Goal: Transaction & Acquisition: Purchase product/service

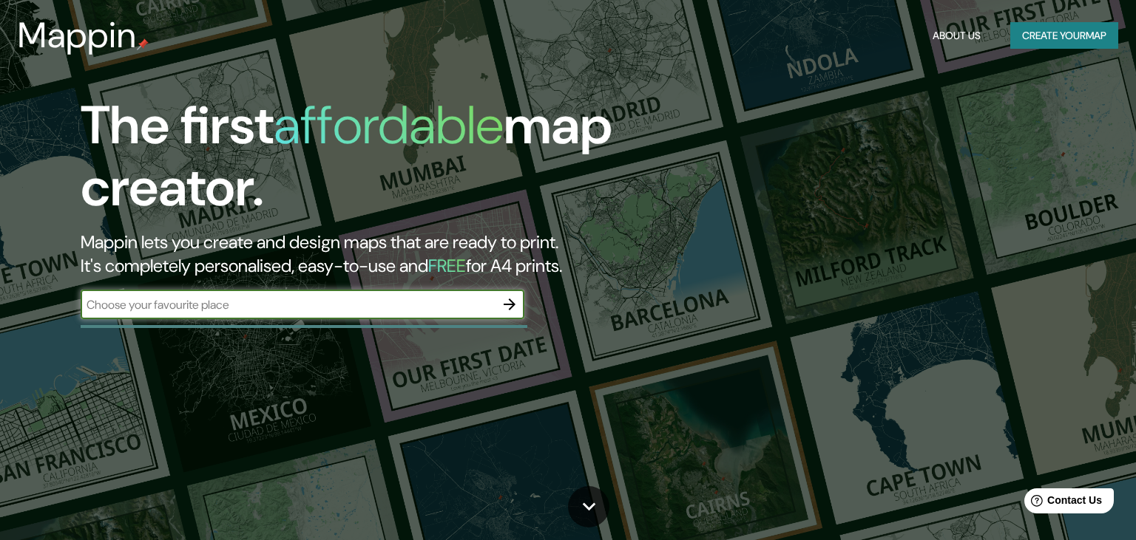
click at [217, 305] on input "text" at bounding box center [288, 304] width 414 height 17
type input "calera de [PERSON_NAME] [PERSON_NAME]"
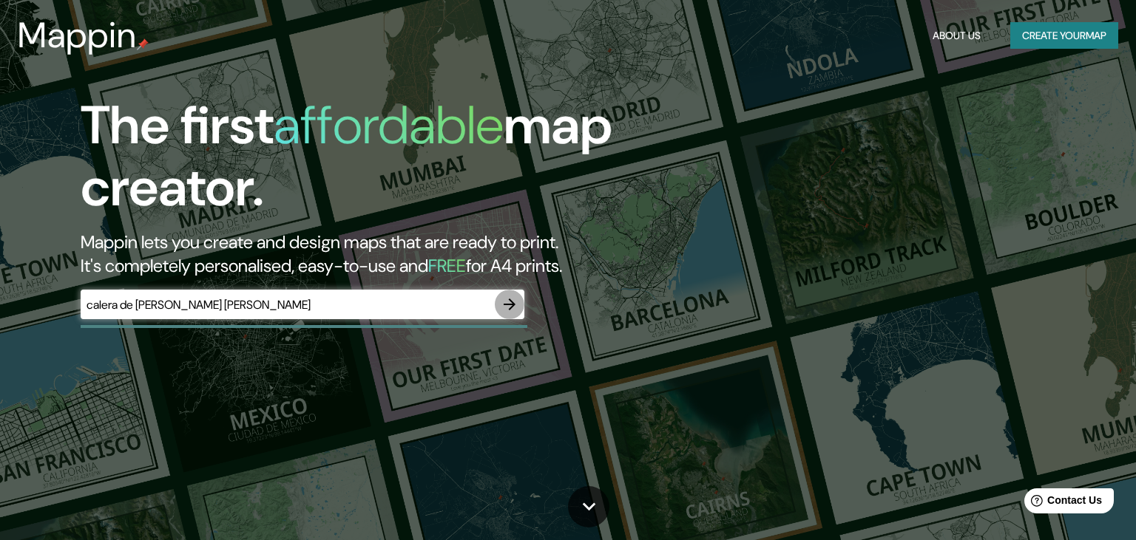
click at [512, 309] on icon "button" at bounding box center [510, 305] width 18 height 18
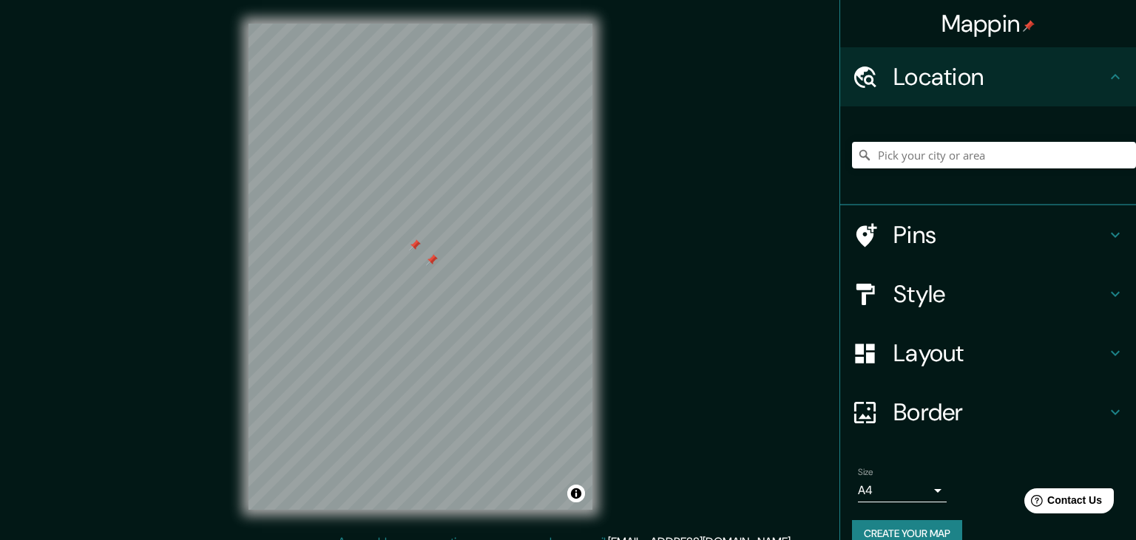
click at [430, 258] on div at bounding box center [432, 260] width 12 height 12
click at [416, 247] on div at bounding box center [415, 246] width 12 height 12
click at [935, 155] on input "Pick your city or area" at bounding box center [994, 155] width 284 height 27
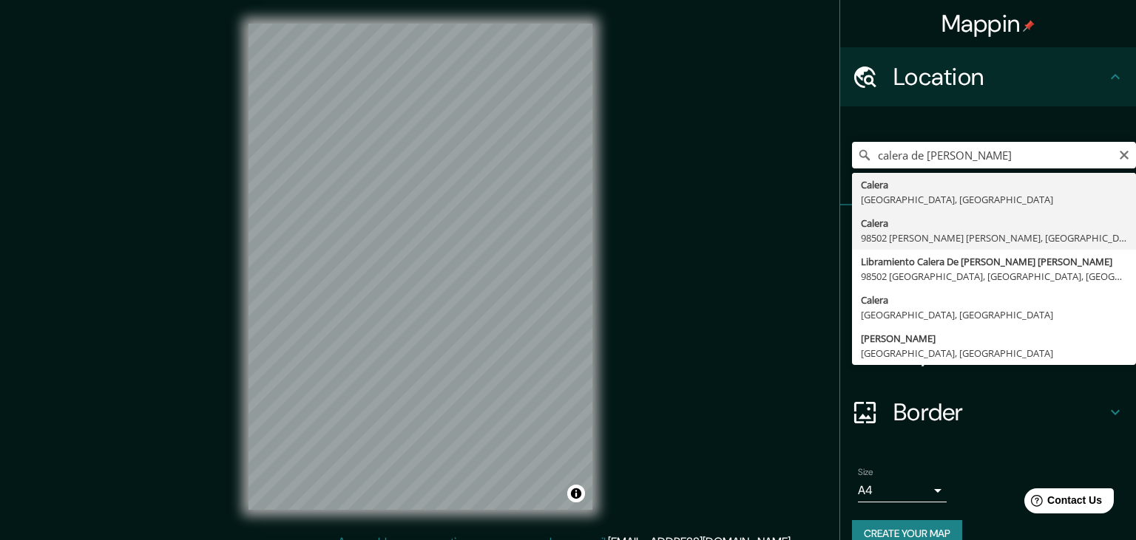
type input "Calera, 98502 [PERSON_NAME] [PERSON_NAME], [GEOGRAPHIC_DATA], [GEOGRAPHIC_DATA]"
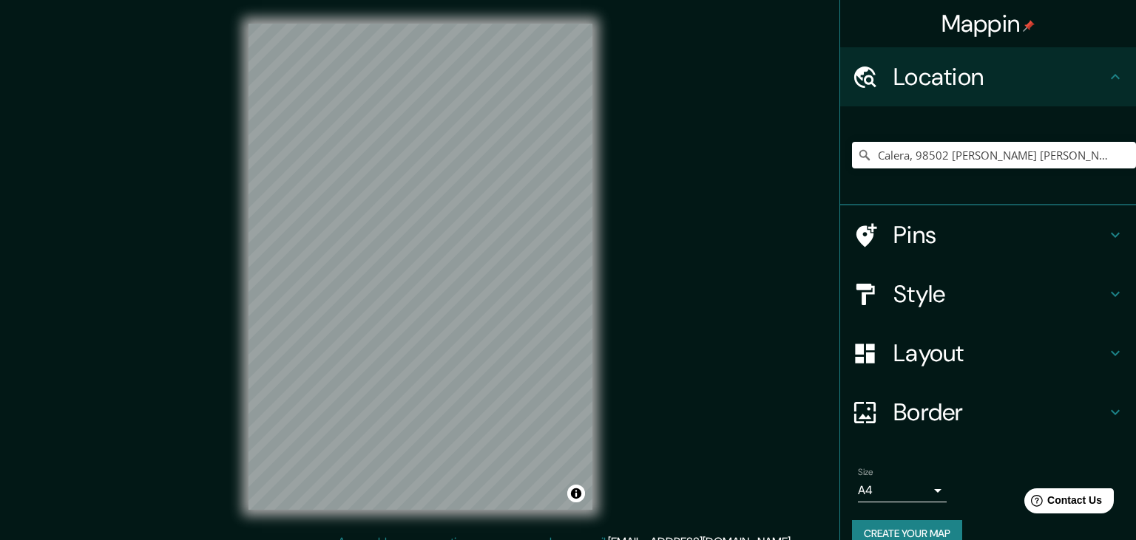
click at [92, 342] on div "Mappin Location [GEOGRAPHIC_DATA], [GEOGRAPHIC_DATA][PERSON_NAME][PERSON_NAME],…" at bounding box center [568, 278] width 1136 height 557
click at [183, 531] on div "Mappin Location [GEOGRAPHIC_DATA], [GEOGRAPHIC_DATA][PERSON_NAME][PERSON_NAME],…" at bounding box center [568, 278] width 1136 height 557
click at [948, 528] on button "Create your map" at bounding box center [907, 533] width 110 height 27
